Goal: Find specific page/section: Find specific page/section

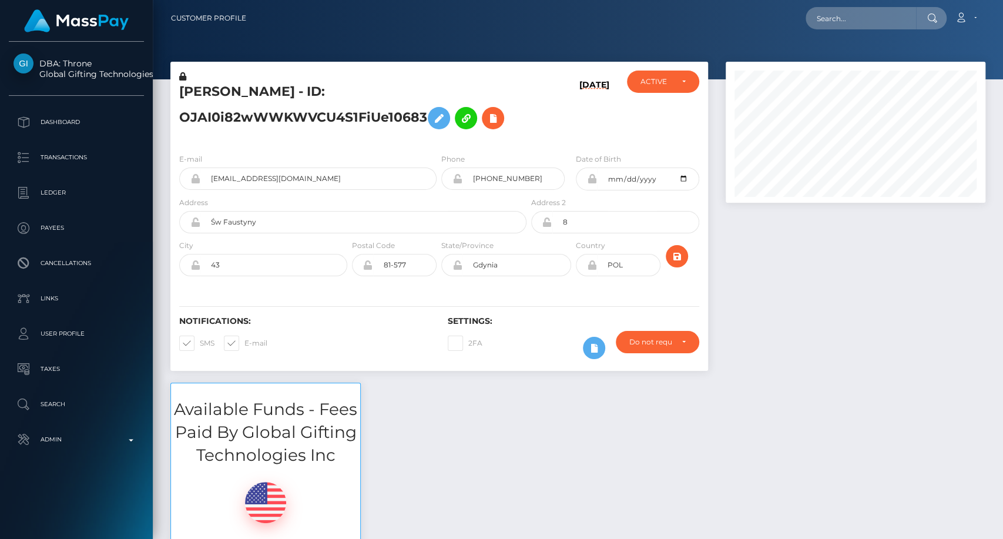
scroll to position [141, 260]
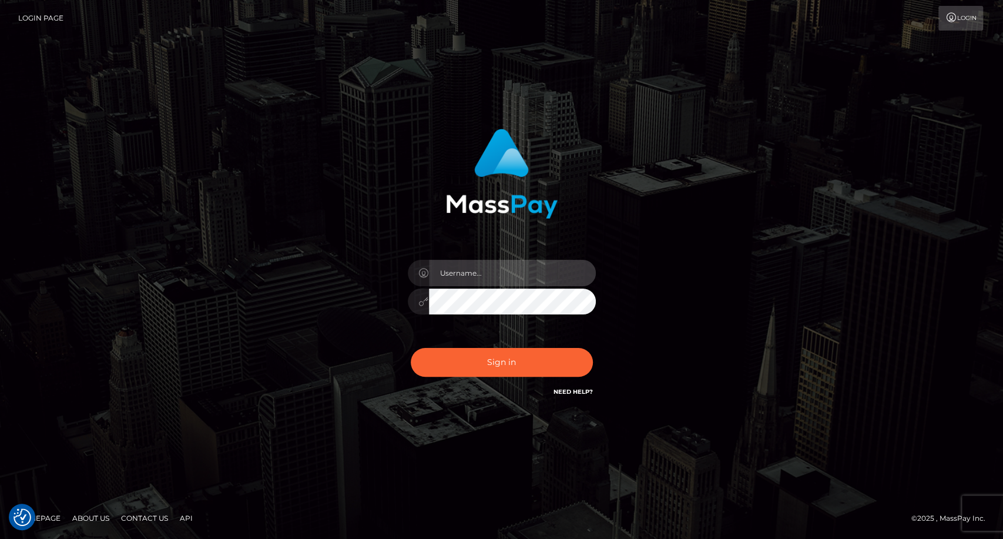
type input "carolina"
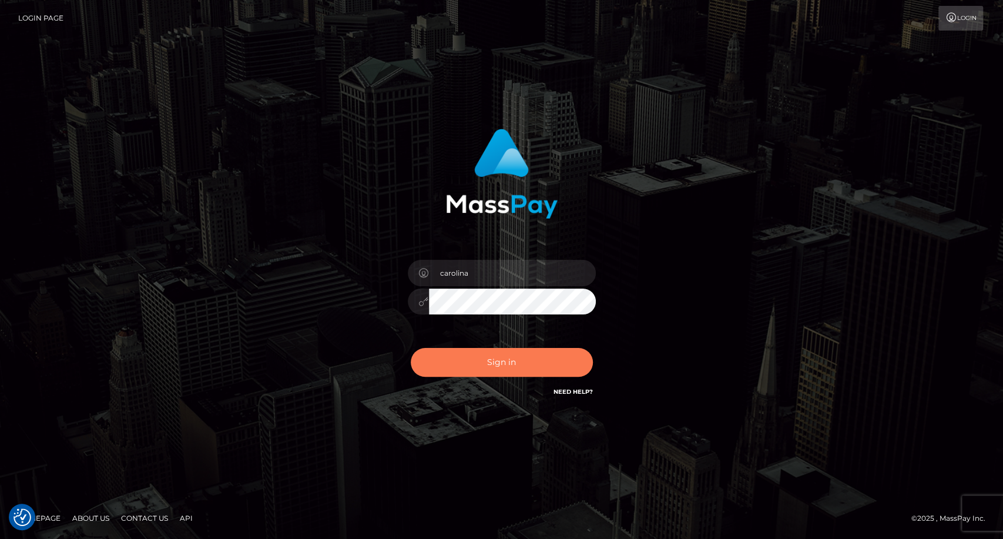
click at [532, 372] on button "Sign in" at bounding box center [502, 362] width 182 height 29
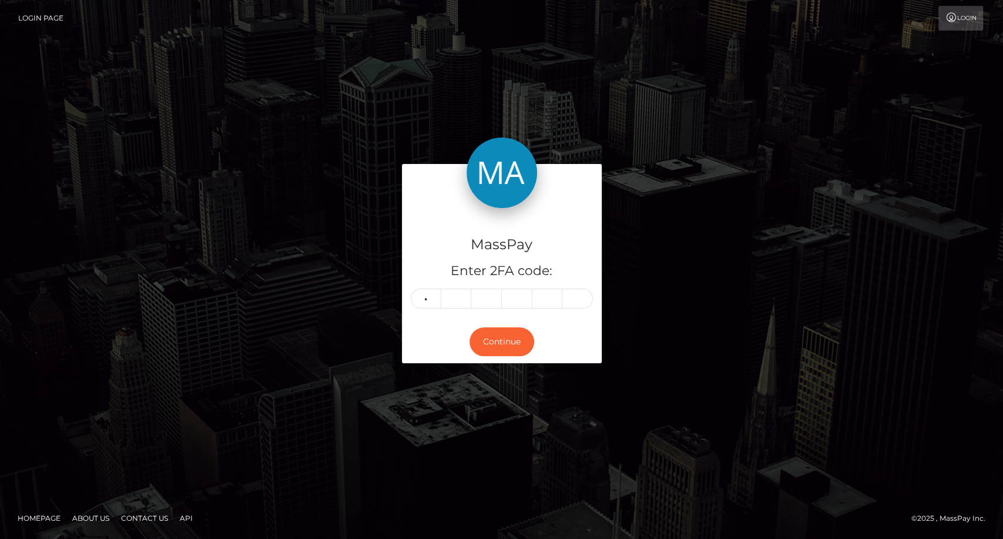
type input "6"
type input "7"
type input "3"
type input "5"
type input "8"
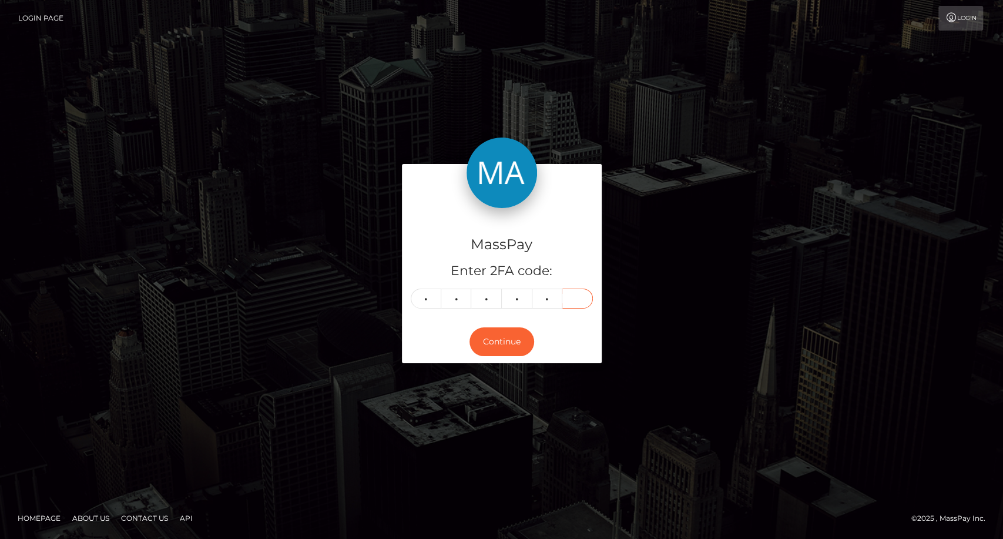
type input "6"
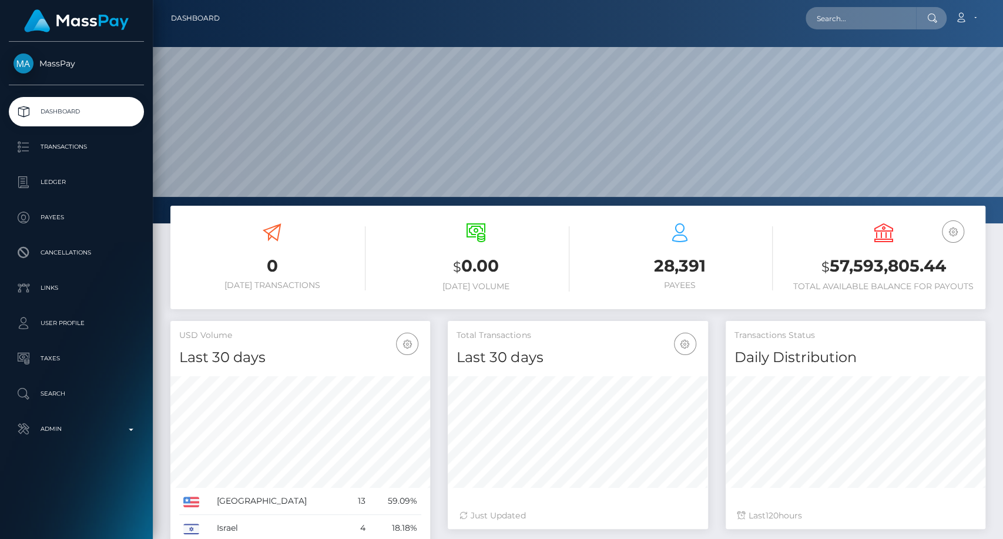
scroll to position [207, 260]
click at [842, 15] on input "text" at bounding box center [860, 18] width 110 height 22
paste input "Sosa.lamaravillosa@gmail.com"
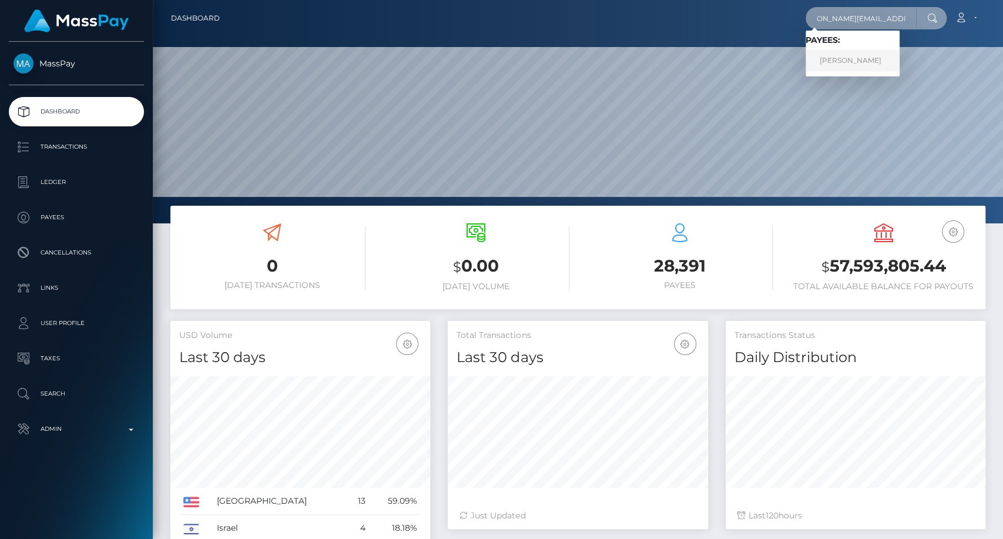
type input "Sosa.lamaravillosa@gmail.com"
click at [861, 57] on link "LAIMAR SOSA SOSA" at bounding box center [852, 61] width 94 height 22
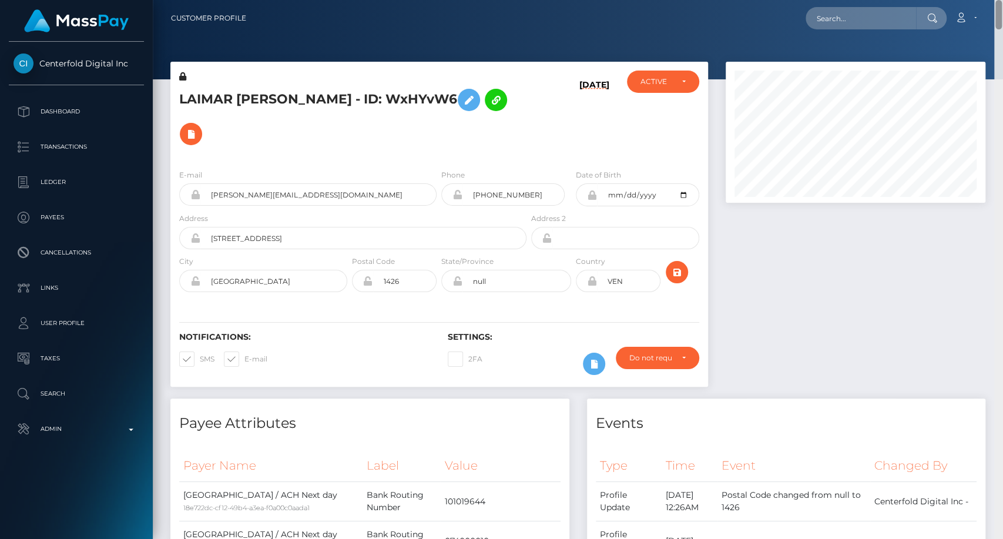
drag, startPoint x: 998, startPoint y: 234, endPoint x: 771, endPoint y: 43, distance: 296.0
click at [990, 0] on html "Centerfold Digital Inc Dashboard Transactions Ledger Payees" at bounding box center [501, 269] width 1003 height 539
drag, startPoint x: 180, startPoint y: 96, endPoint x: 230, endPoint y: 87, distance: 51.3
click at [230, 87] on h5 "LAIMAR SOSA SOSA - ID: WxHYvW6" at bounding box center [349, 117] width 341 height 68
copy h5 "LAIMAR"
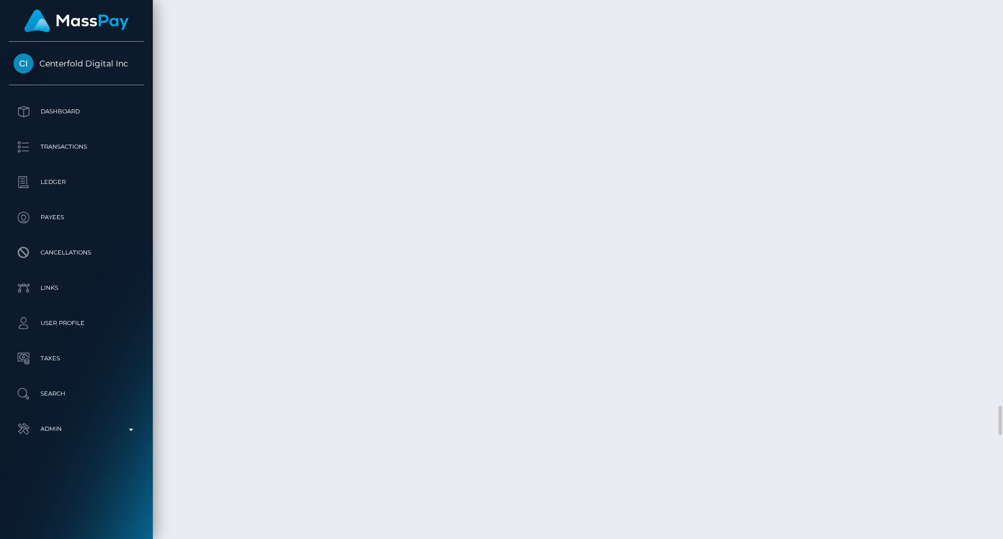
scroll to position [7115, 0]
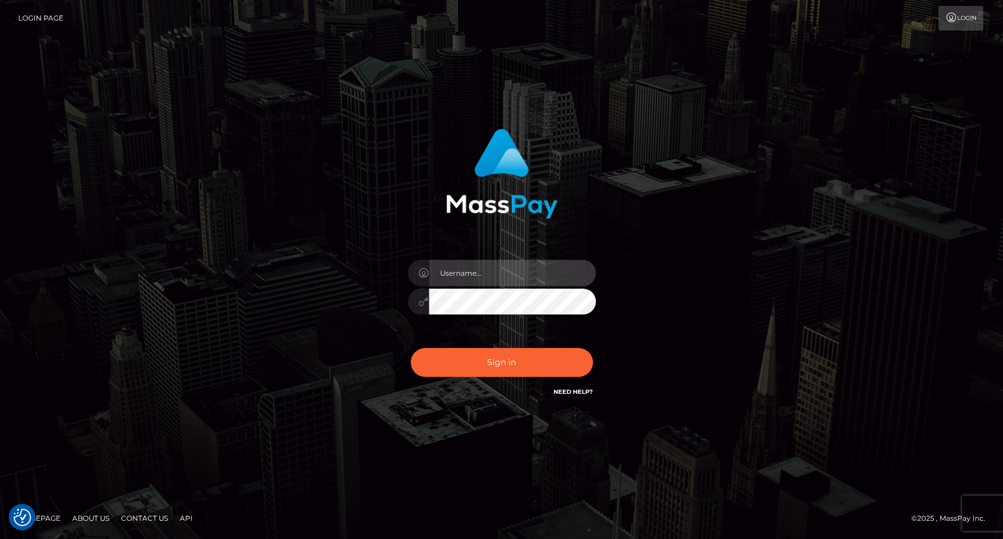
type input "carolina"
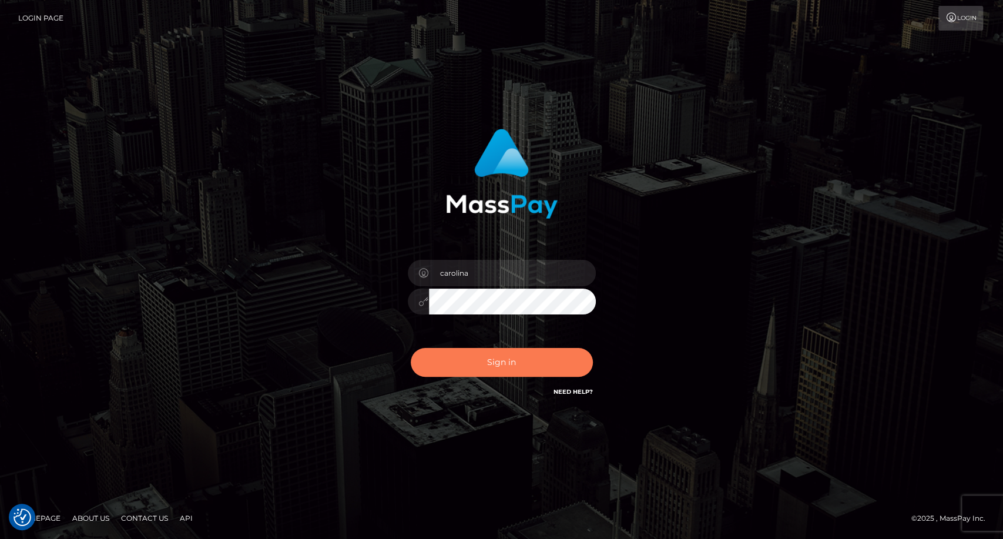
click at [514, 368] on button "Sign in" at bounding box center [502, 362] width 182 height 29
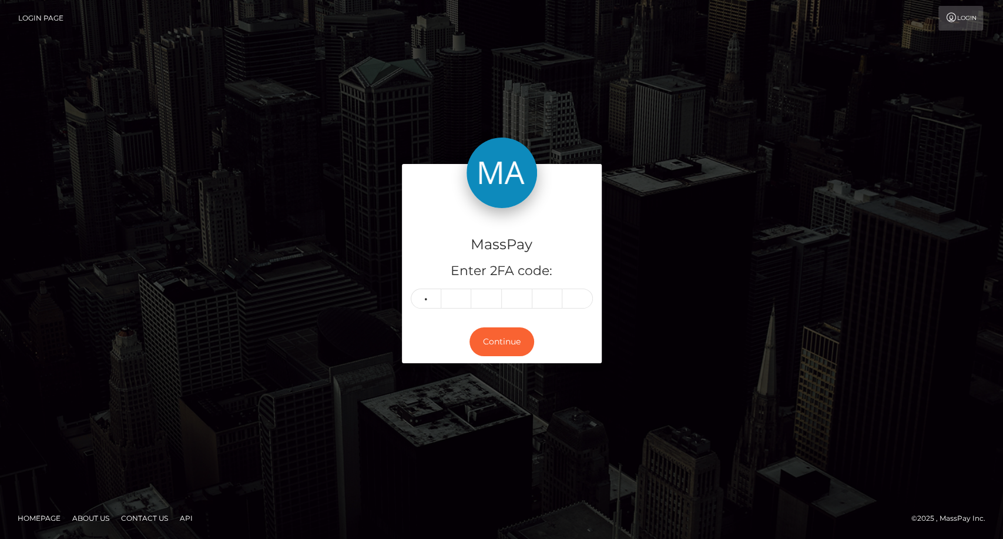
type input "6"
type input "5"
type input "1"
type input "7"
type input "2"
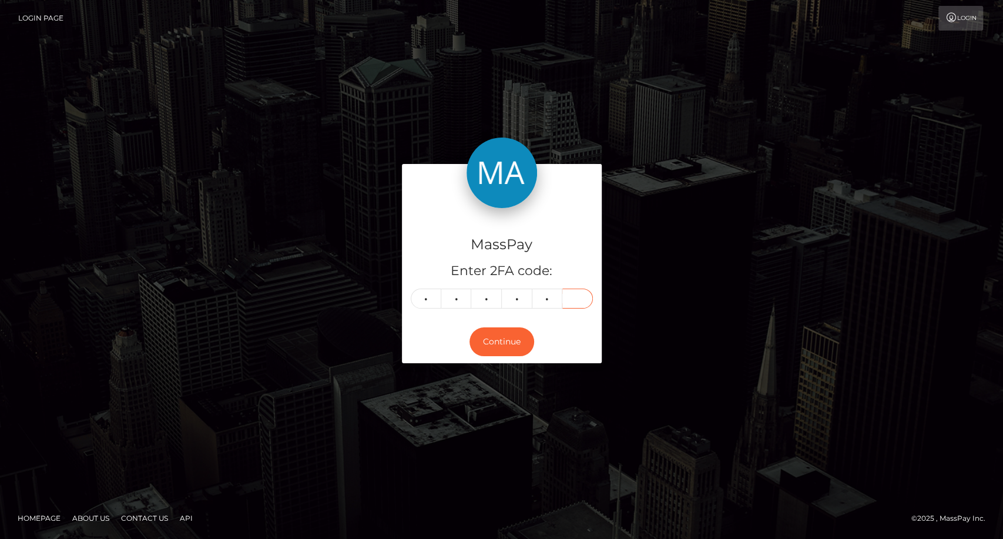
type input "7"
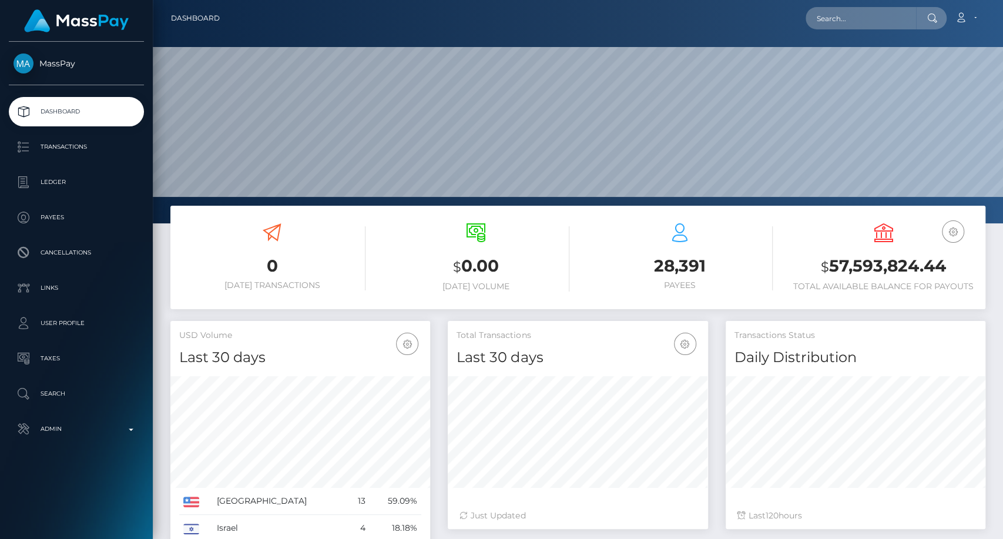
scroll to position [207, 260]
click at [878, 15] on input "text" at bounding box center [860, 18] width 110 height 22
paste input "g97reyce@gmail.com"
type input "g97reyce@gmail.com"
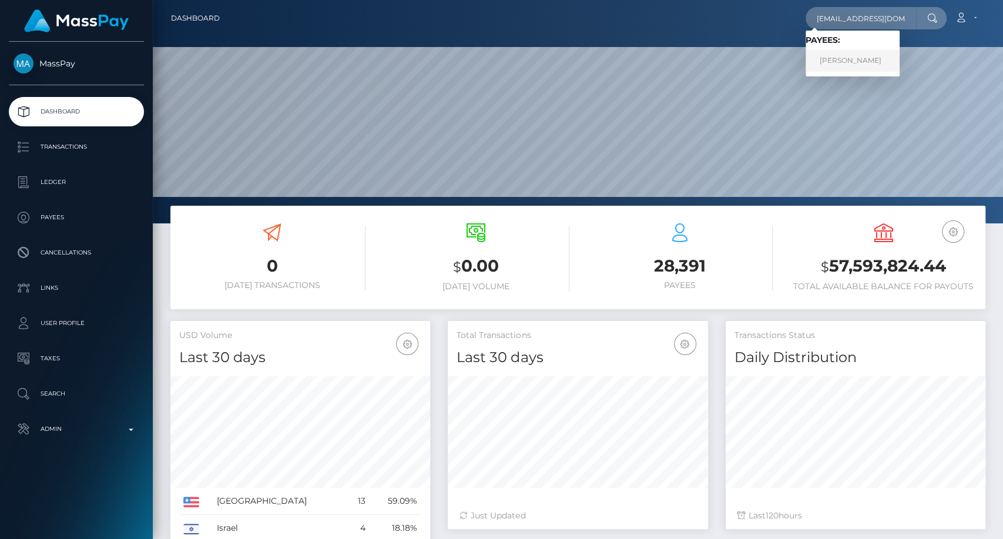
click at [854, 59] on link "LUZIA AZEVEDO" at bounding box center [852, 61] width 94 height 22
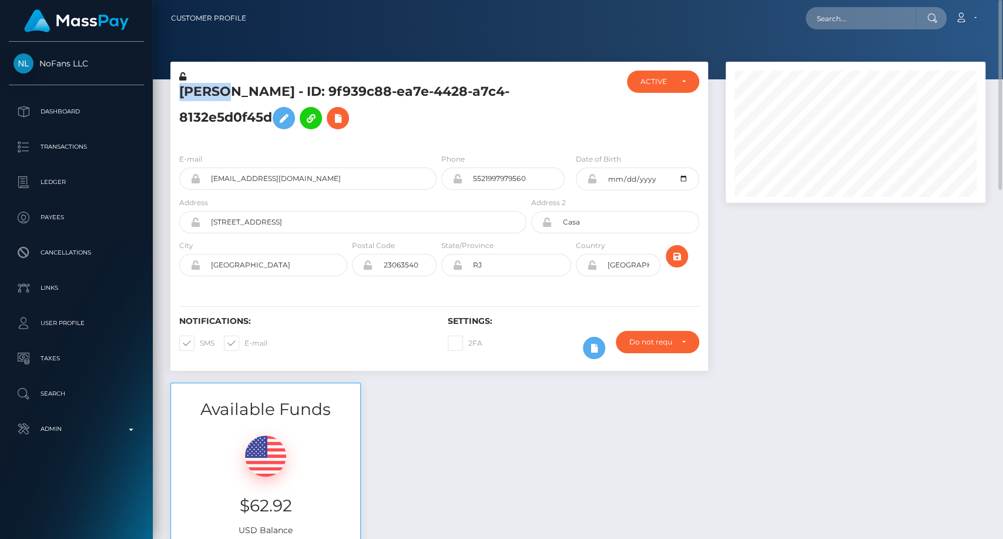
copy h5 "LUZIA"
drag, startPoint x: 177, startPoint y: 91, endPoint x: 221, endPoint y: 93, distance: 44.7
click at [221, 93] on div "[PERSON_NAME] - ID: 9f939c88-ea7e-4428-a7c4-8132e5d0f45d" at bounding box center [349, 106] width 358 height 73
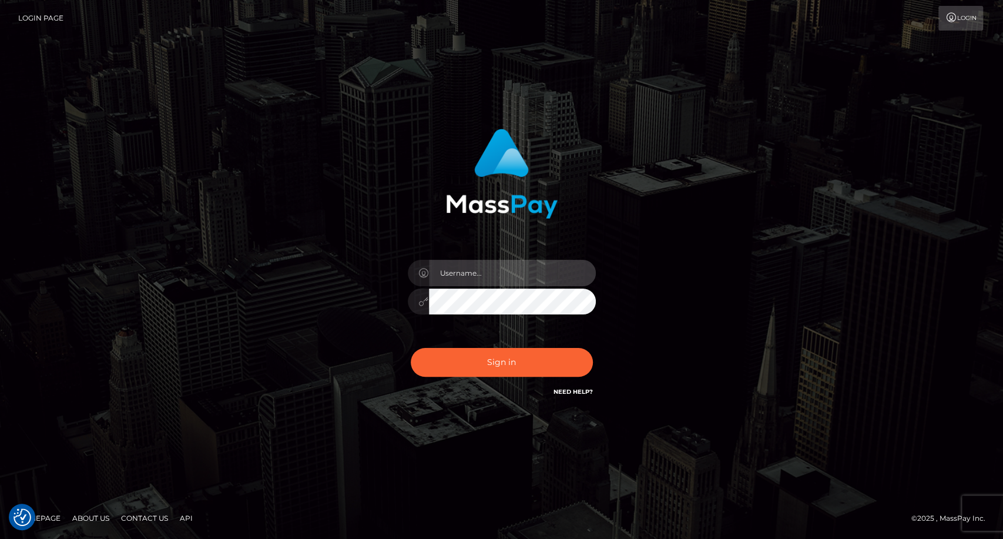
type input "carolina"
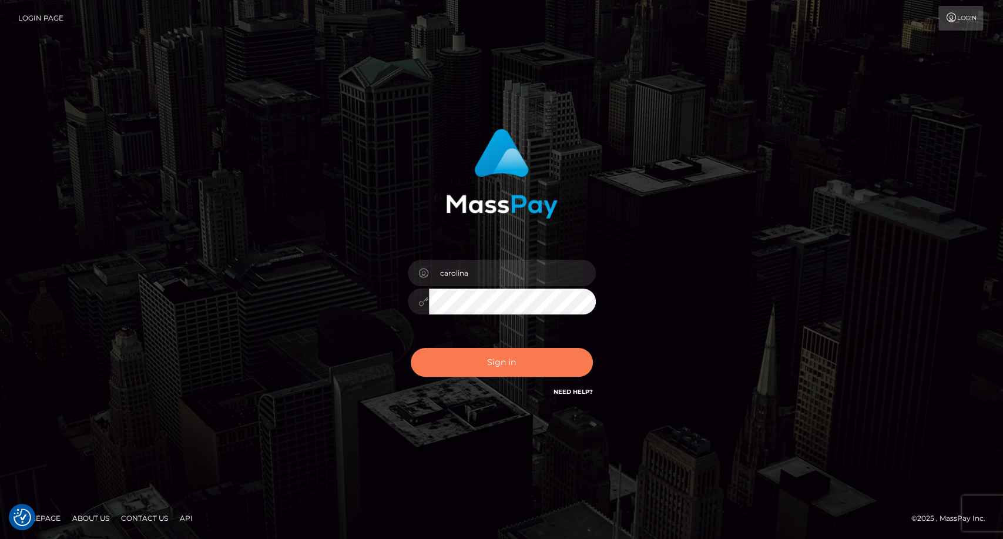
click at [561, 359] on button "Sign in" at bounding box center [502, 362] width 182 height 29
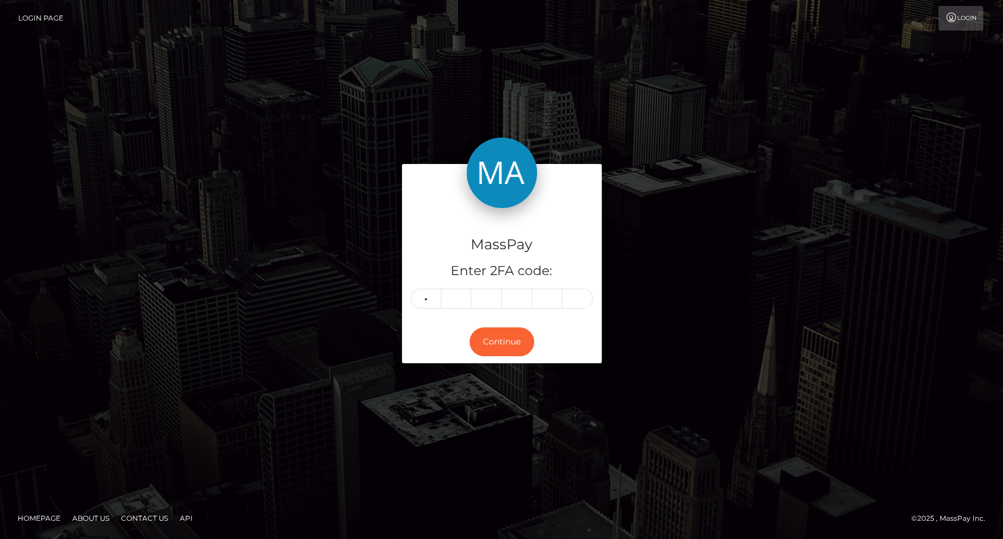
type input "3"
type input "1"
type input "5"
type input "0"
type input "7"
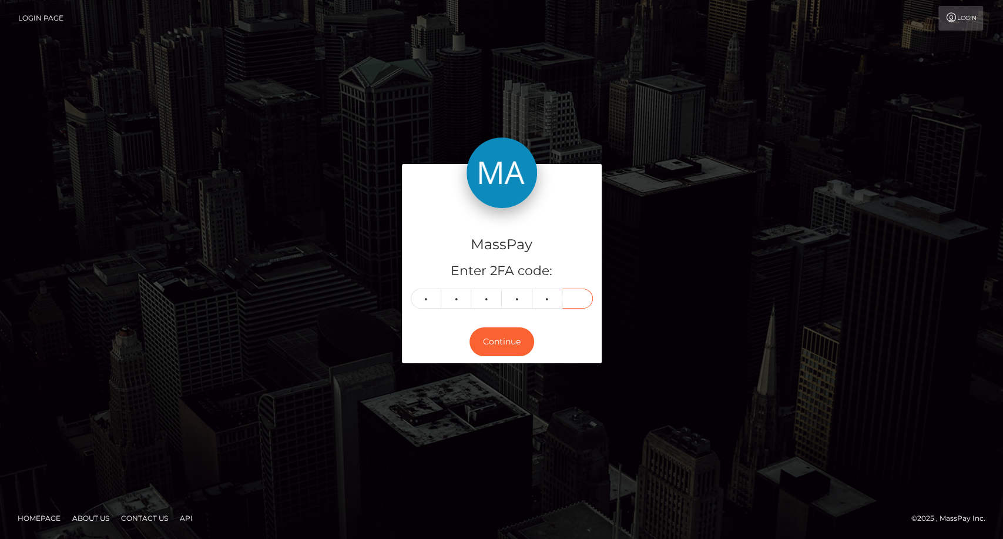
type input "0"
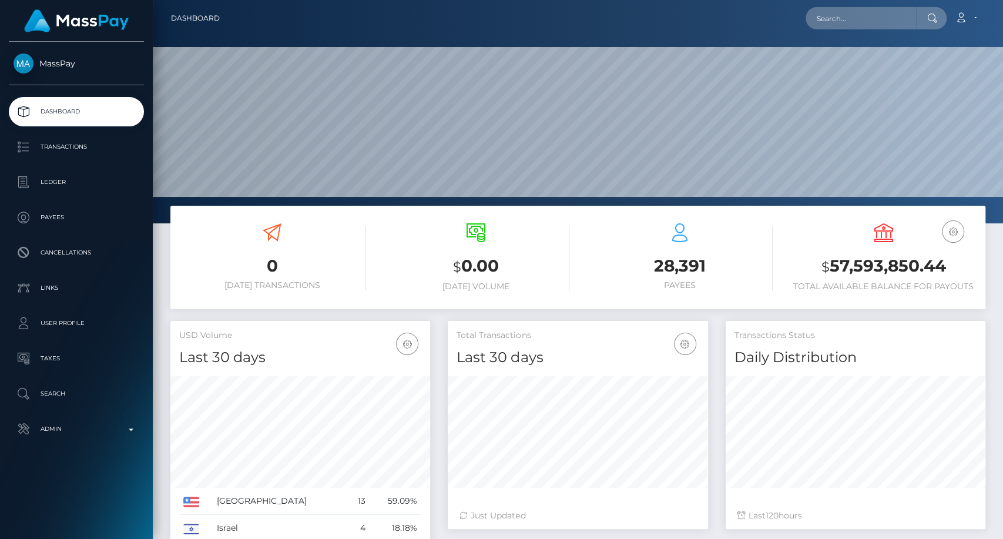
scroll to position [207, 260]
click at [852, 16] on input "text" at bounding box center [860, 18] width 110 height 22
paste input "131880"
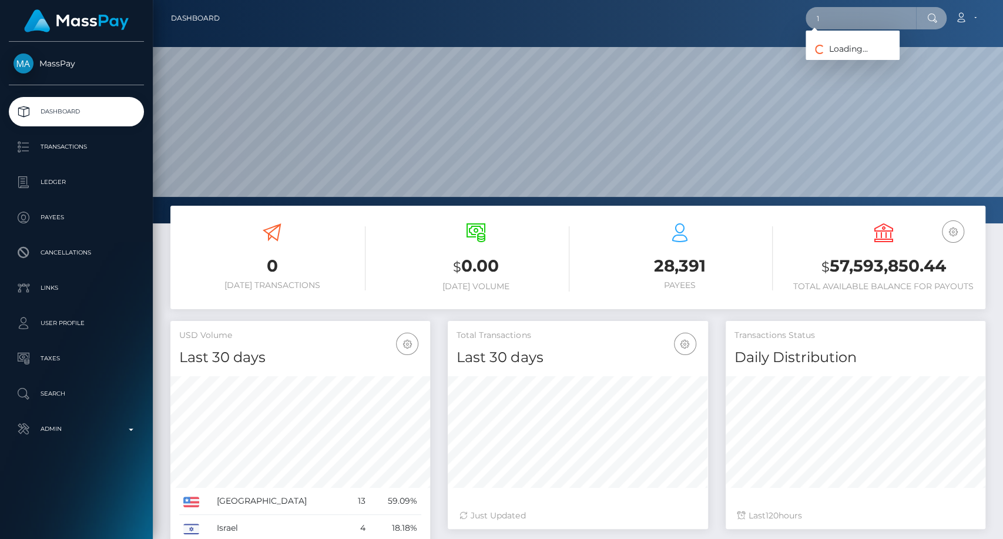
type input "1"
paste input "bro.how.to.cook@gmail.com"
type input "bro.how.to.cook@gmail.com"
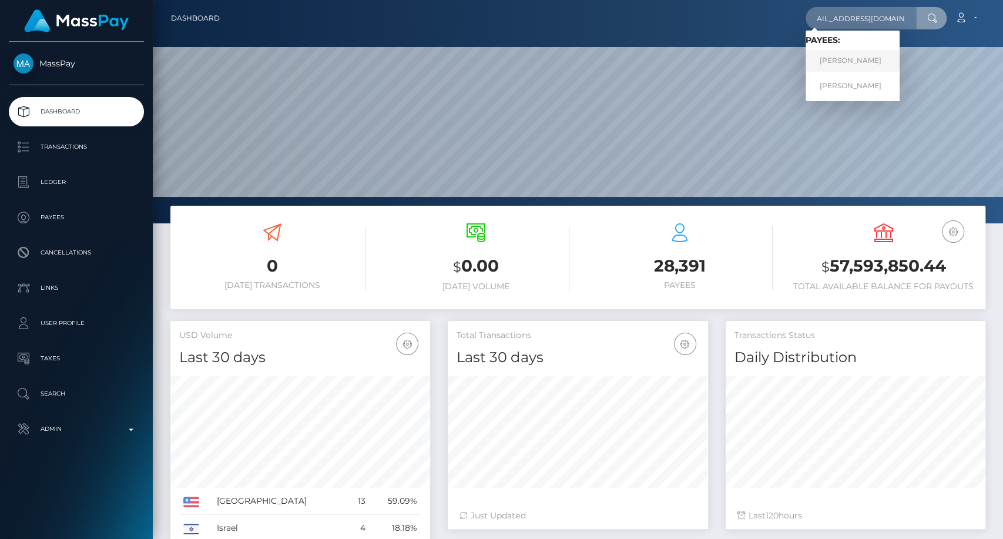
click at [845, 58] on link "MOUAD DAHMANI" at bounding box center [852, 61] width 94 height 22
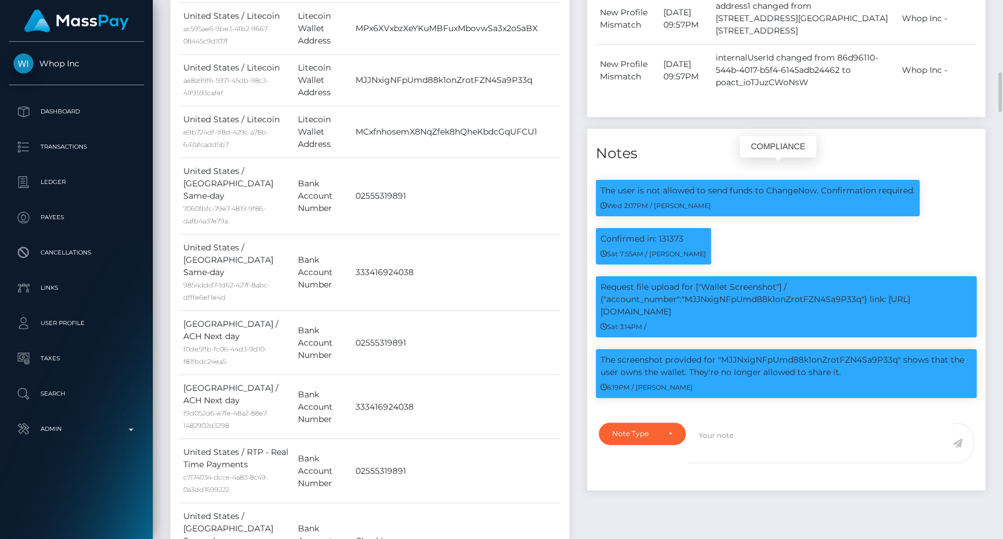
scroll to position [141, 260]
drag, startPoint x: 598, startPoint y: 184, endPoint x: 927, endPoint y: 184, distance: 329.0
click at [927, 184] on div "The user is not allowed to send funds to ChangeNow. Confirmation required. Wed …" at bounding box center [786, 204] width 399 height 48
copy div "The user is not allowed to send funds to ChangeNow. Confirmation required. Wed …"
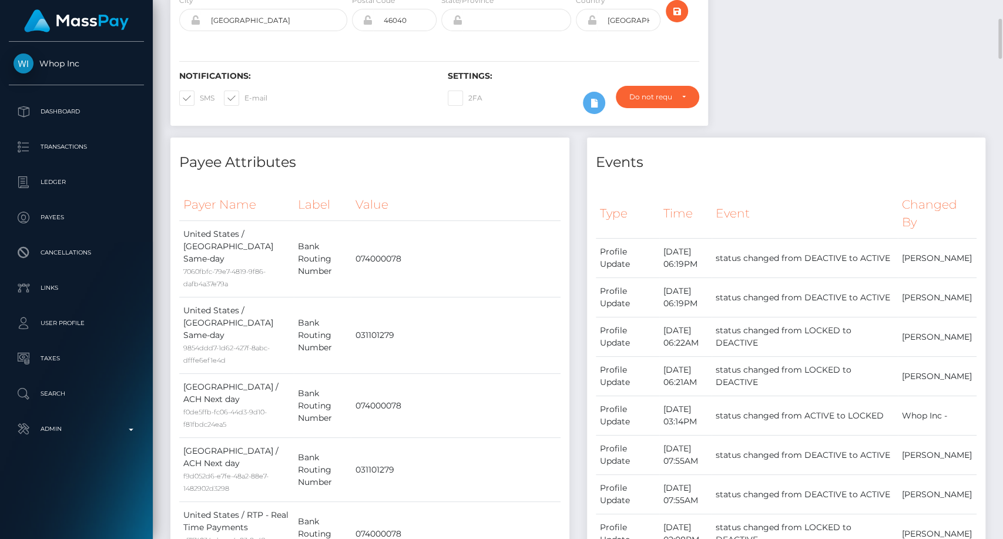
scroll to position [0, 0]
